Goal: Task Accomplishment & Management: Manage account settings

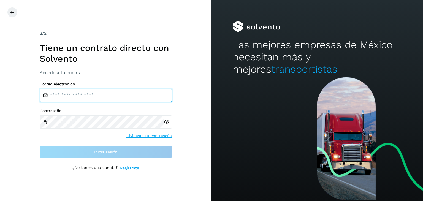
drag, startPoint x: 0, startPoint y: 0, endPoint x: 116, endPoint y: 98, distance: 152.1
click at [116, 98] on input "email" at bounding box center [106, 95] width 132 height 13
type input "**********"
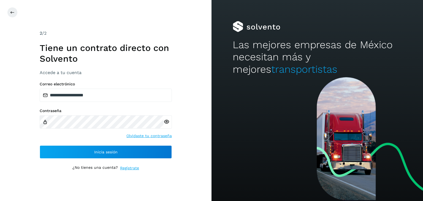
click at [165, 120] on icon at bounding box center [166, 122] width 6 height 6
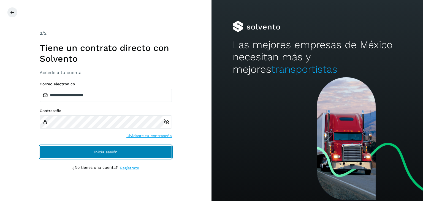
click at [122, 147] on button "Inicia sesión" at bounding box center [106, 151] width 132 height 13
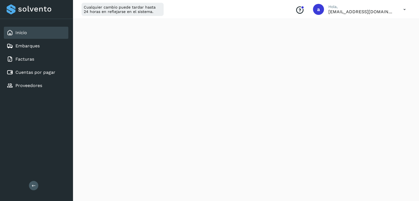
scroll to position [13, 0]
